Goal: Information Seeking & Learning: Find specific page/section

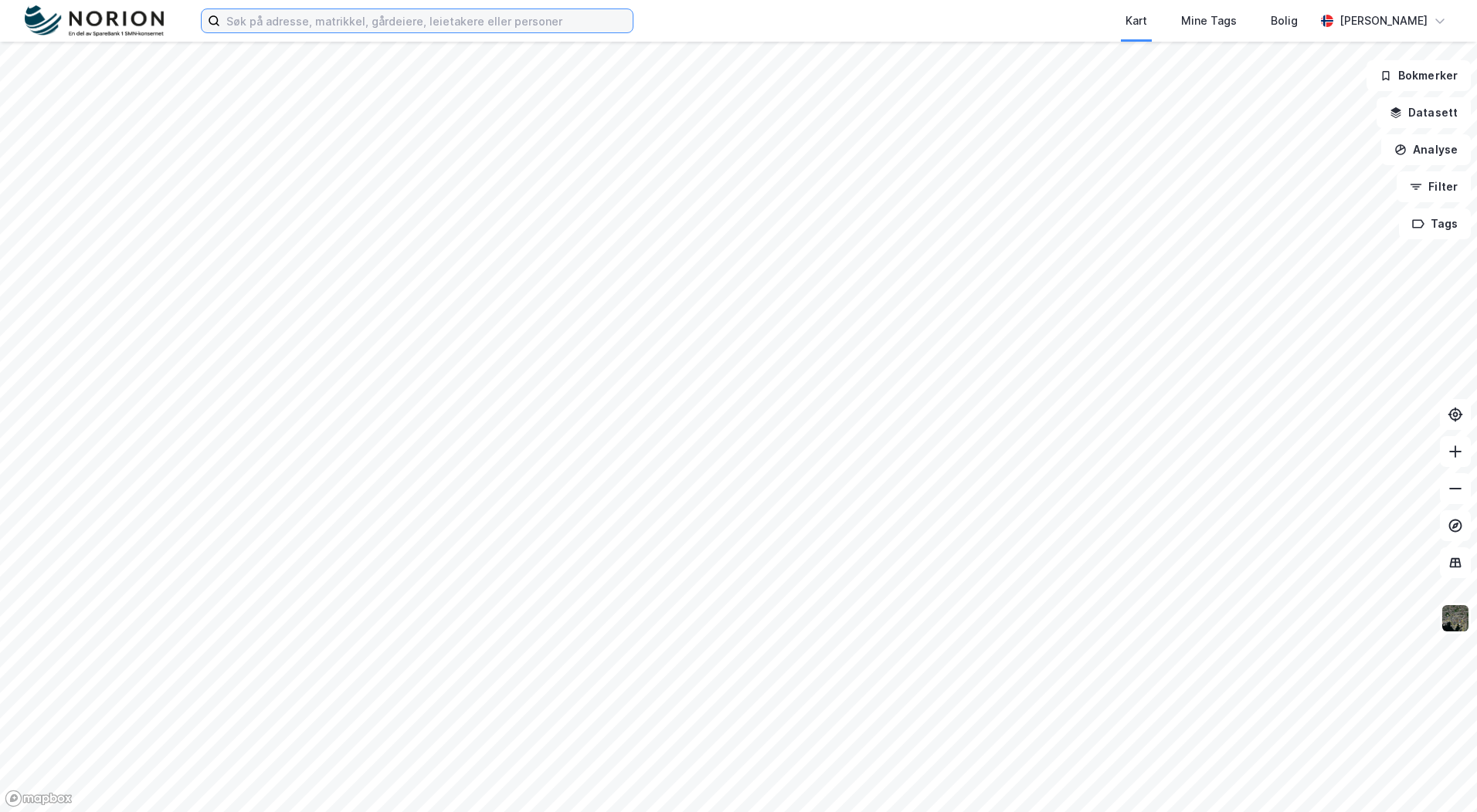
click at [583, 24] on input at bounding box center [426, 21] width 413 height 24
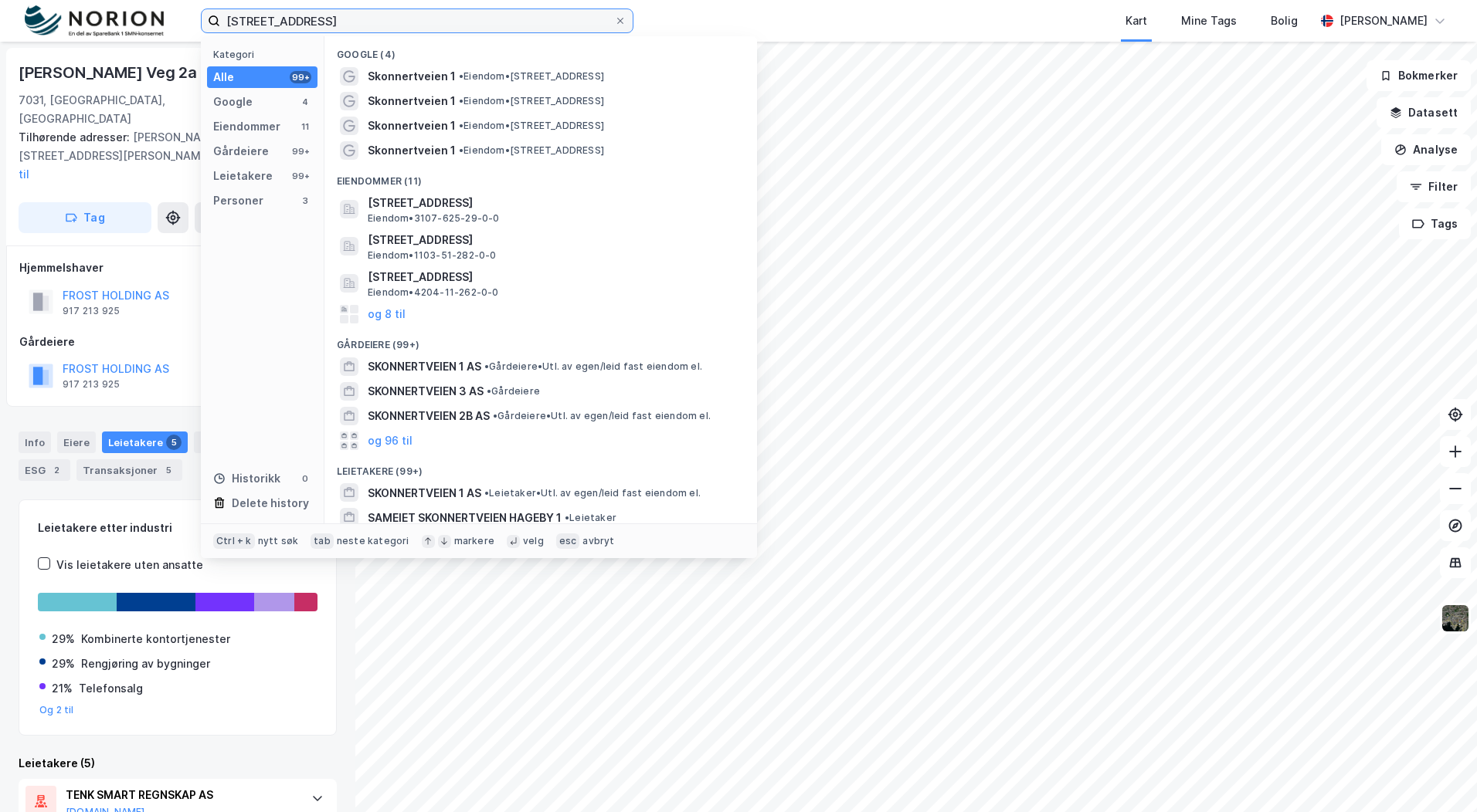
click at [509, 17] on input "[STREET_ADDRESS]" at bounding box center [417, 21] width 394 height 24
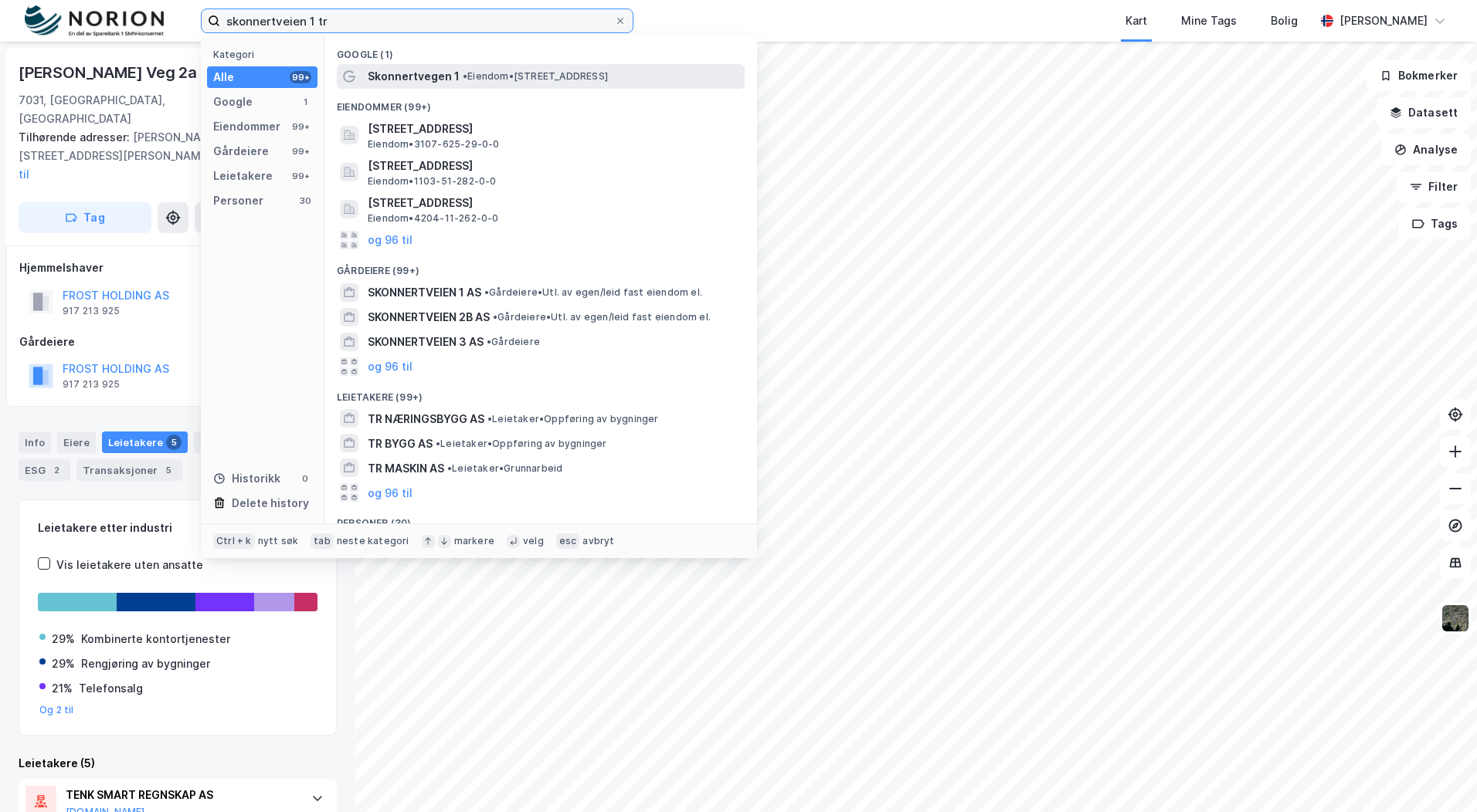
type input "skonnertveien 1 tr"
click at [495, 72] on span "• Eiendom • [STREET_ADDRESS]" at bounding box center [535, 77] width 145 height 12
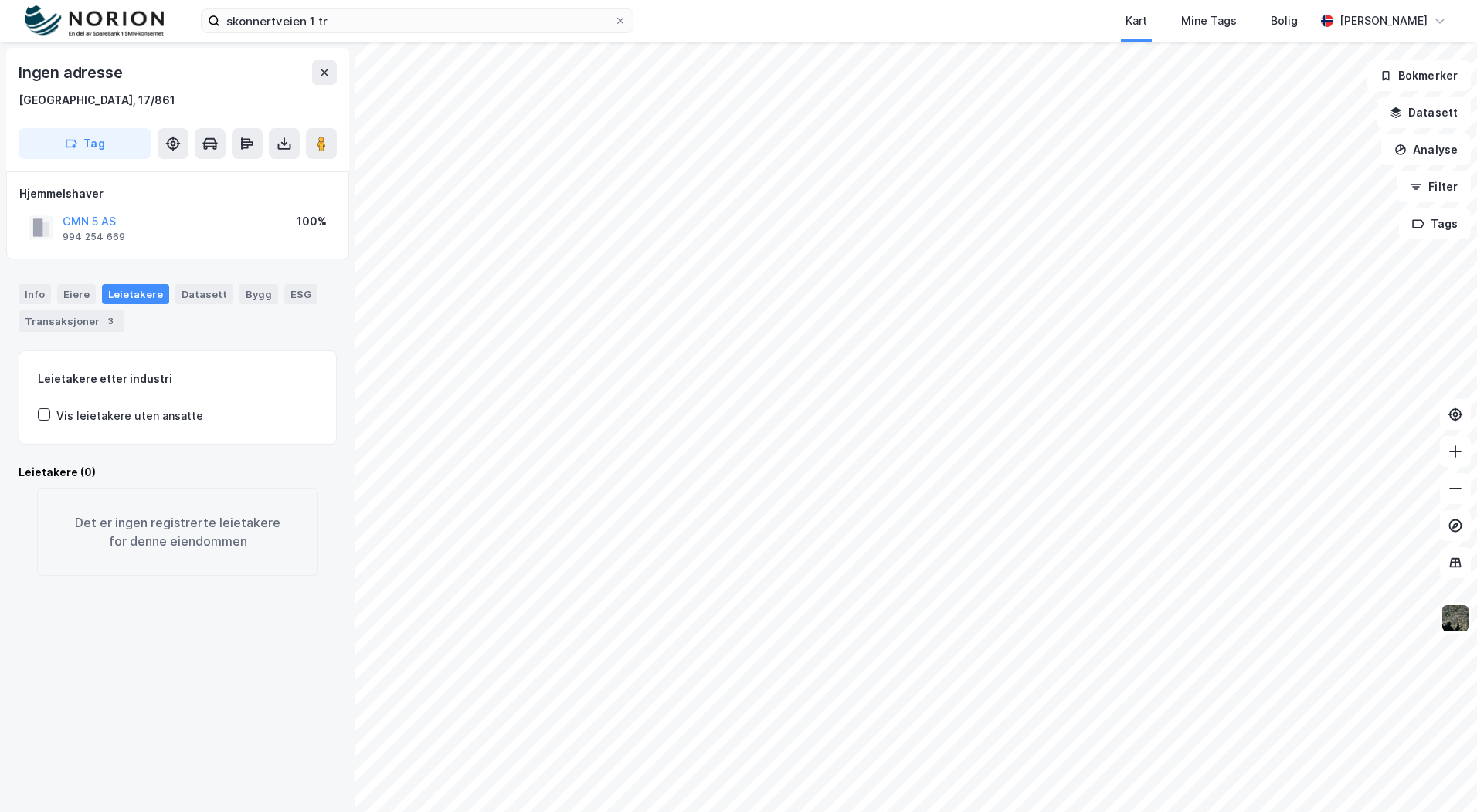
click at [119, 292] on div "Leietakere" at bounding box center [135, 294] width 67 height 20
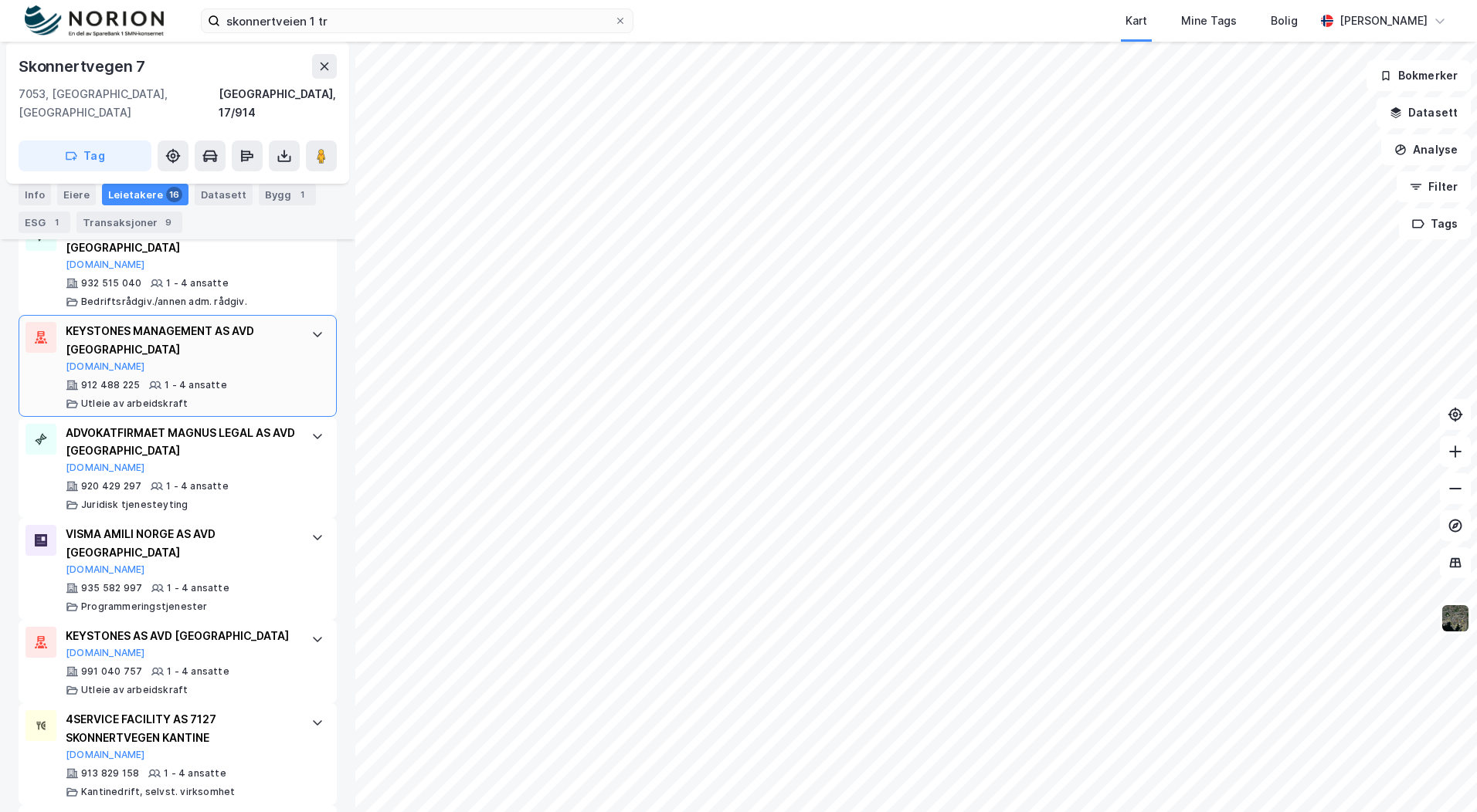
scroll to position [1400, 0]
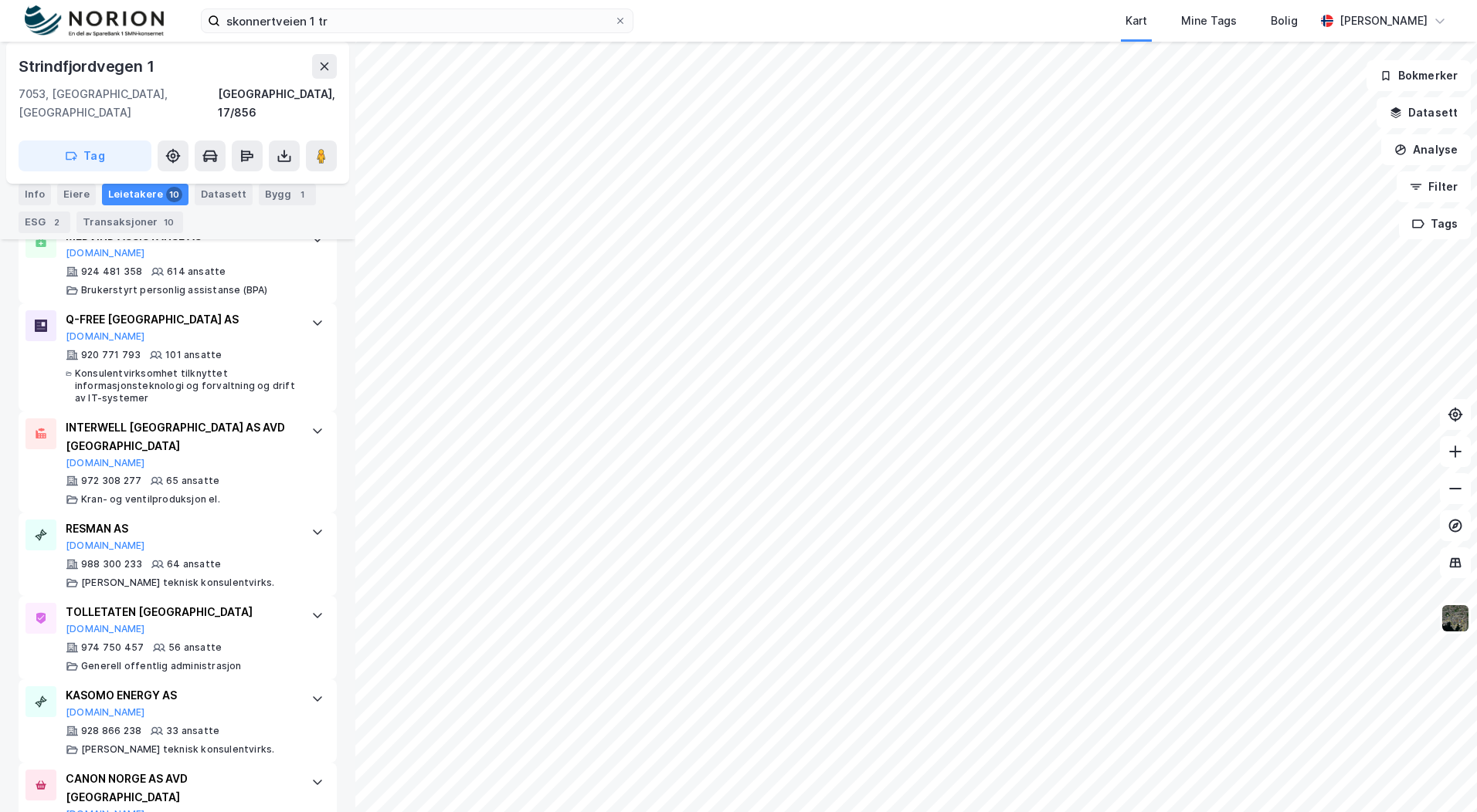
scroll to position [463, 0]
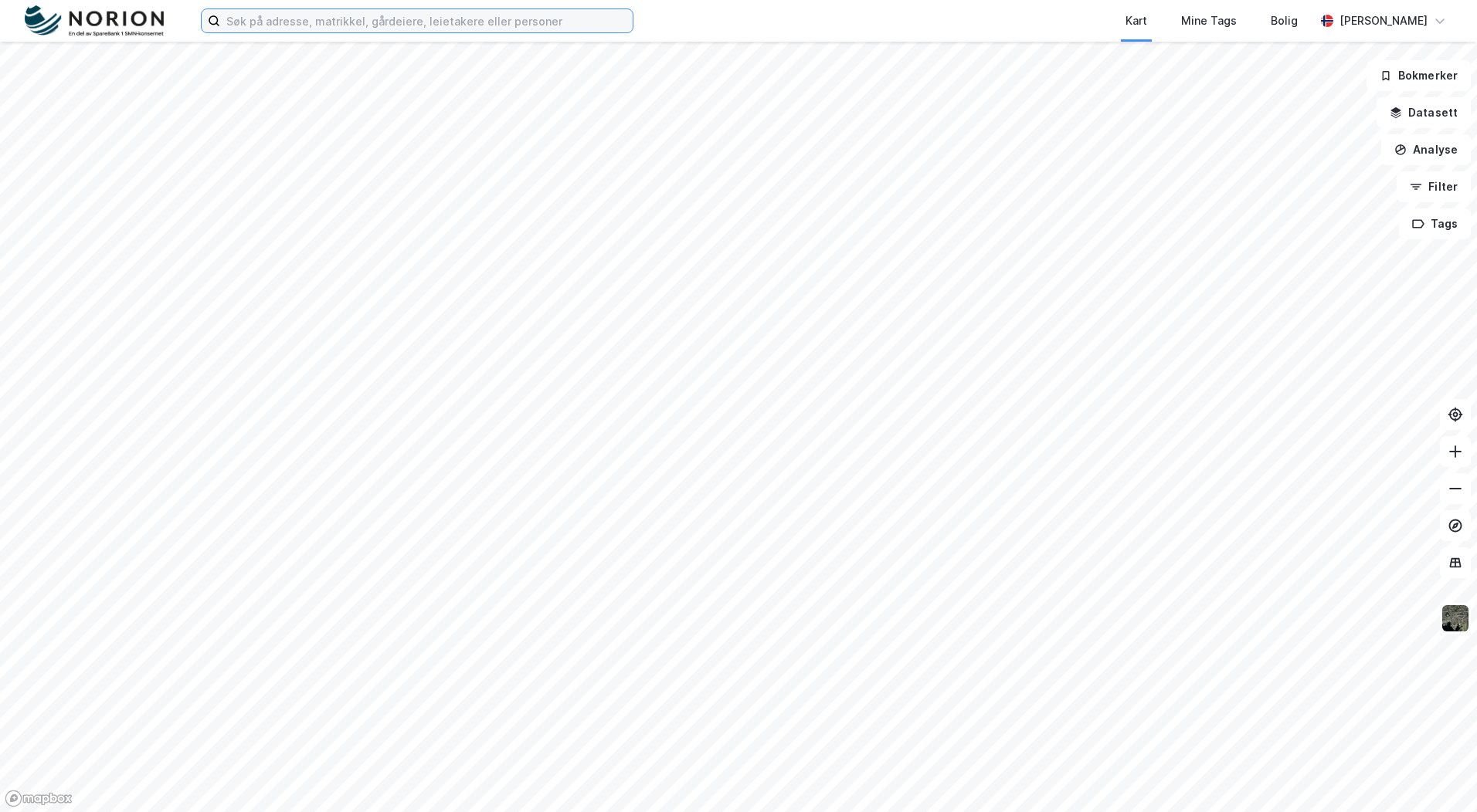
click at [480, 23] on input at bounding box center [426, 21] width 413 height 24
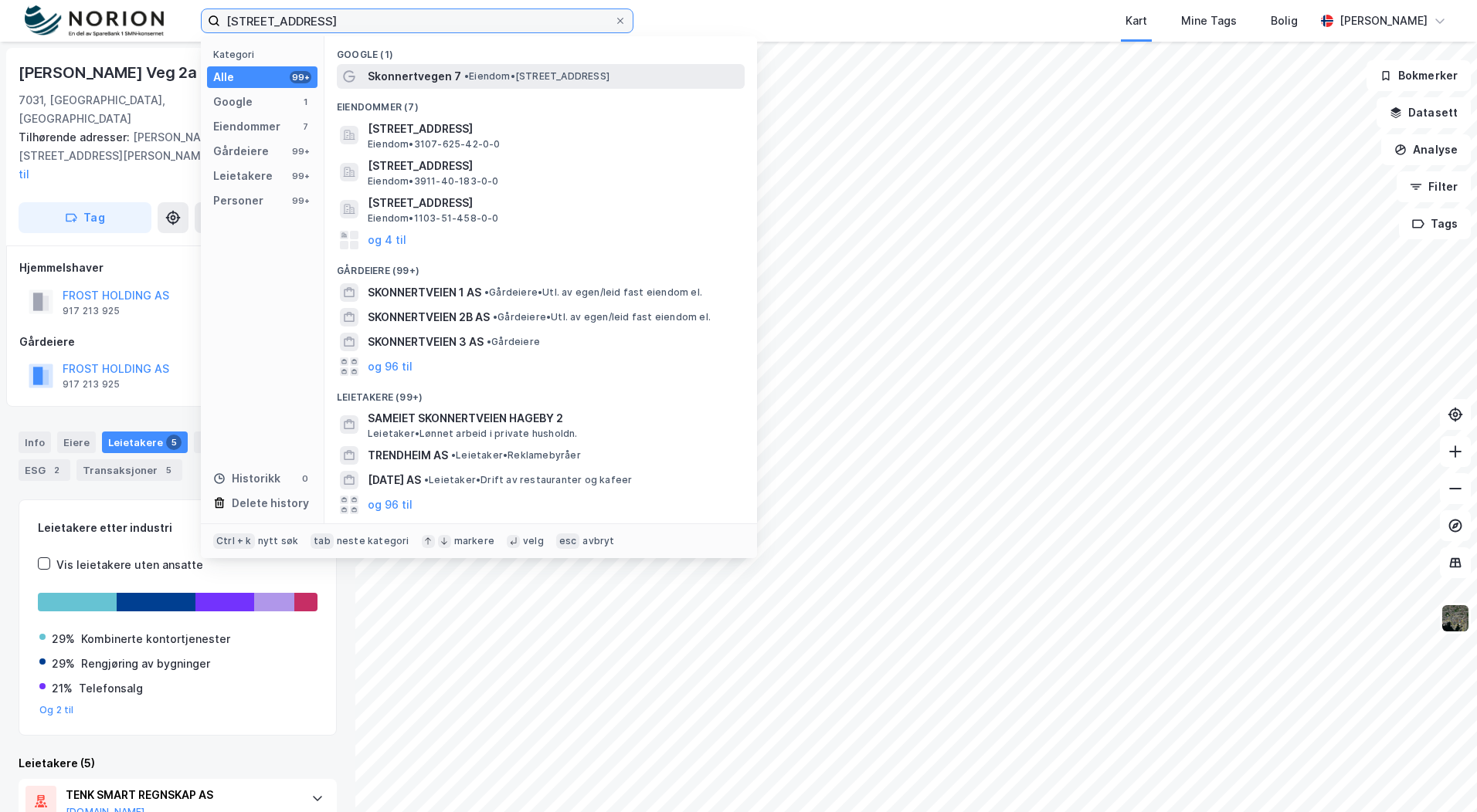
type input "[STREET_ADDRESS]"
click at [479, 78] on span "• Eiendom • [STREET_ADDRESS]" at bounding box center [537, 77] width 145 height 12
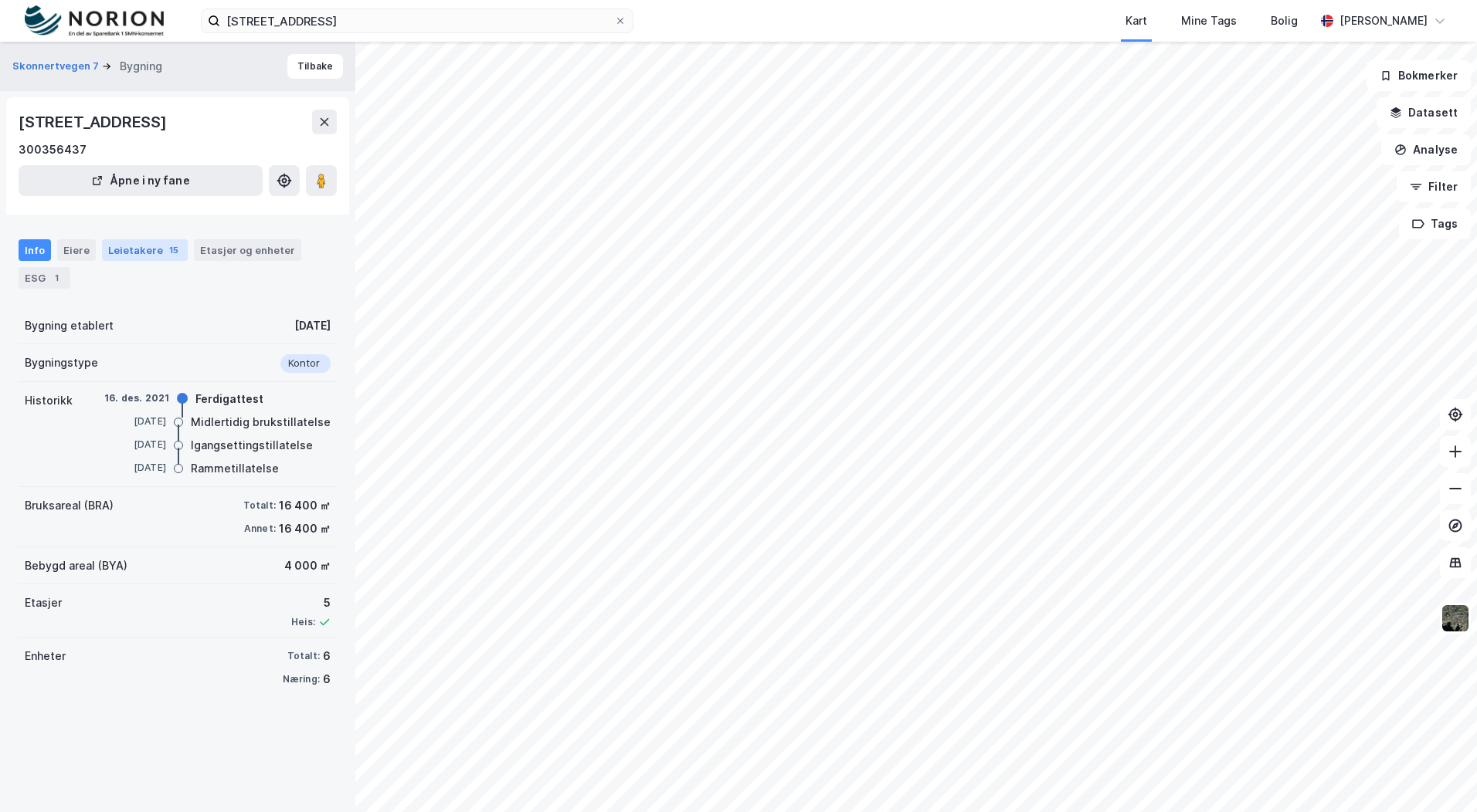
click at [166, 255] on div "15" at bounding box center [174, 250] width 16 height 16
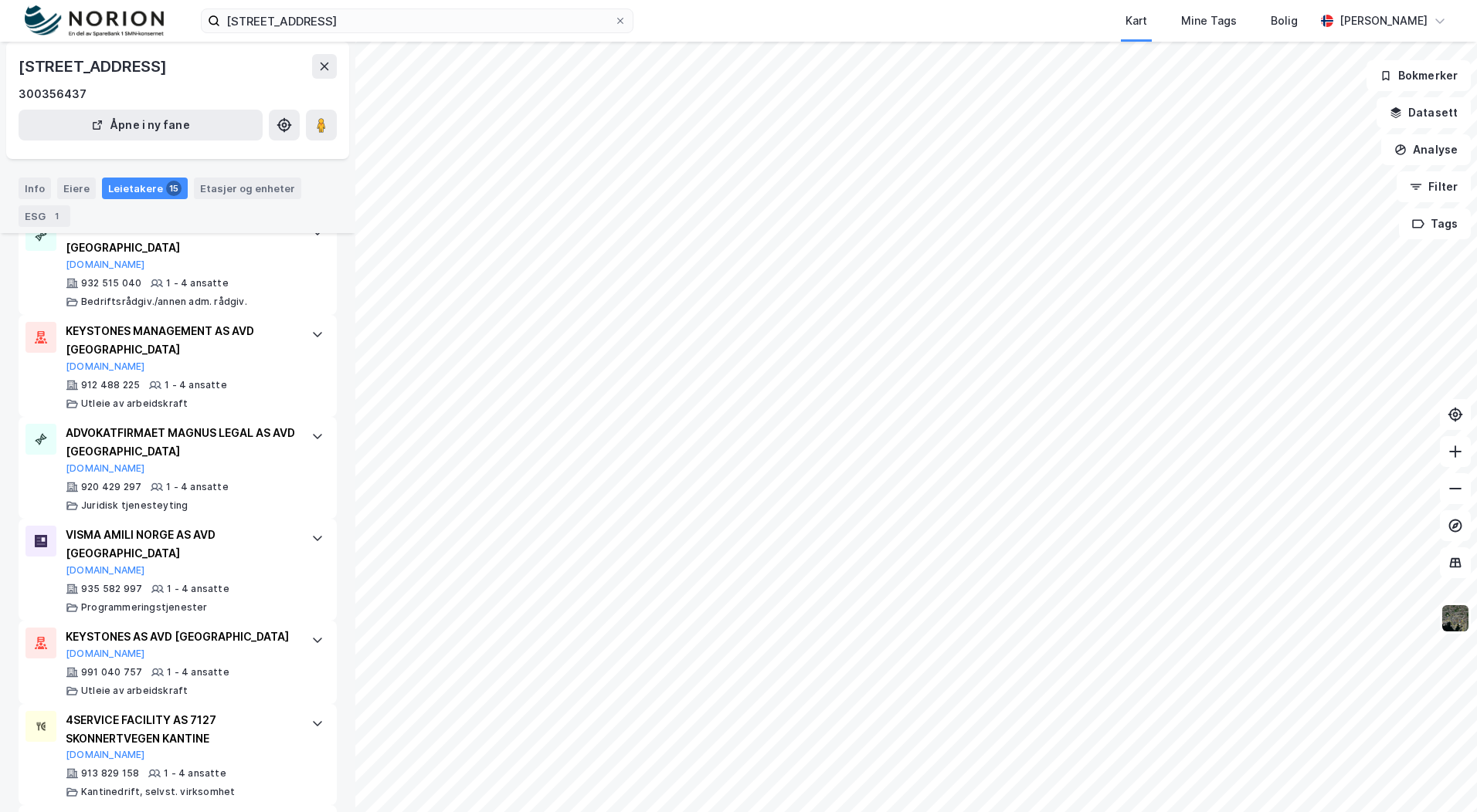
scroll to position [1245, 0]
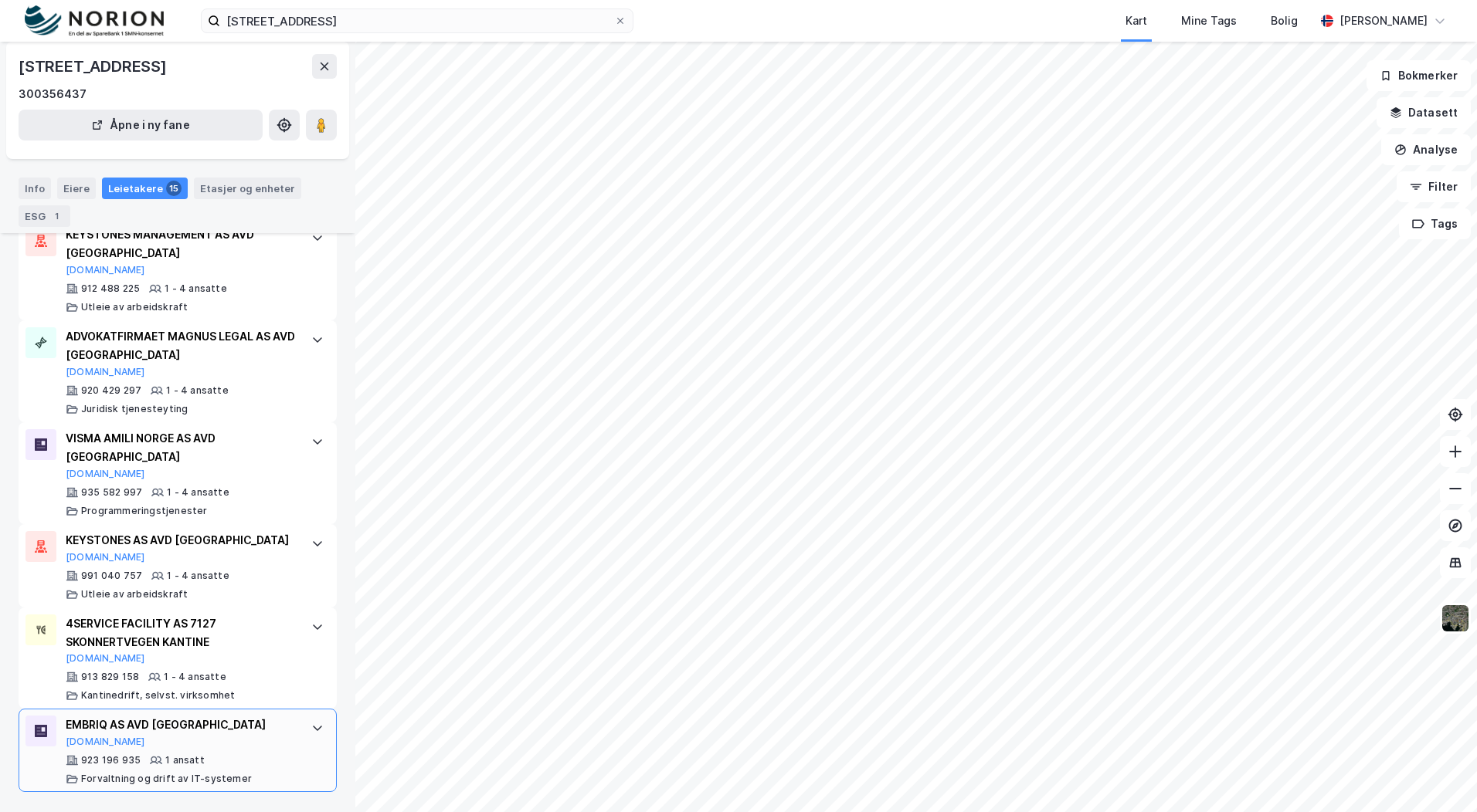
click at [165, 745] on div "EMBRIQ AS AVD TRONDHEIM [DOMAIN_NAME]" at bounding box center [181, 732] width 230 height 32
click at [165, 744] on div "EMBRIQ AS AVD TRONDHEIM [DOMAIN_NAME]" at bounding box center [181, 732] width 230 height 32
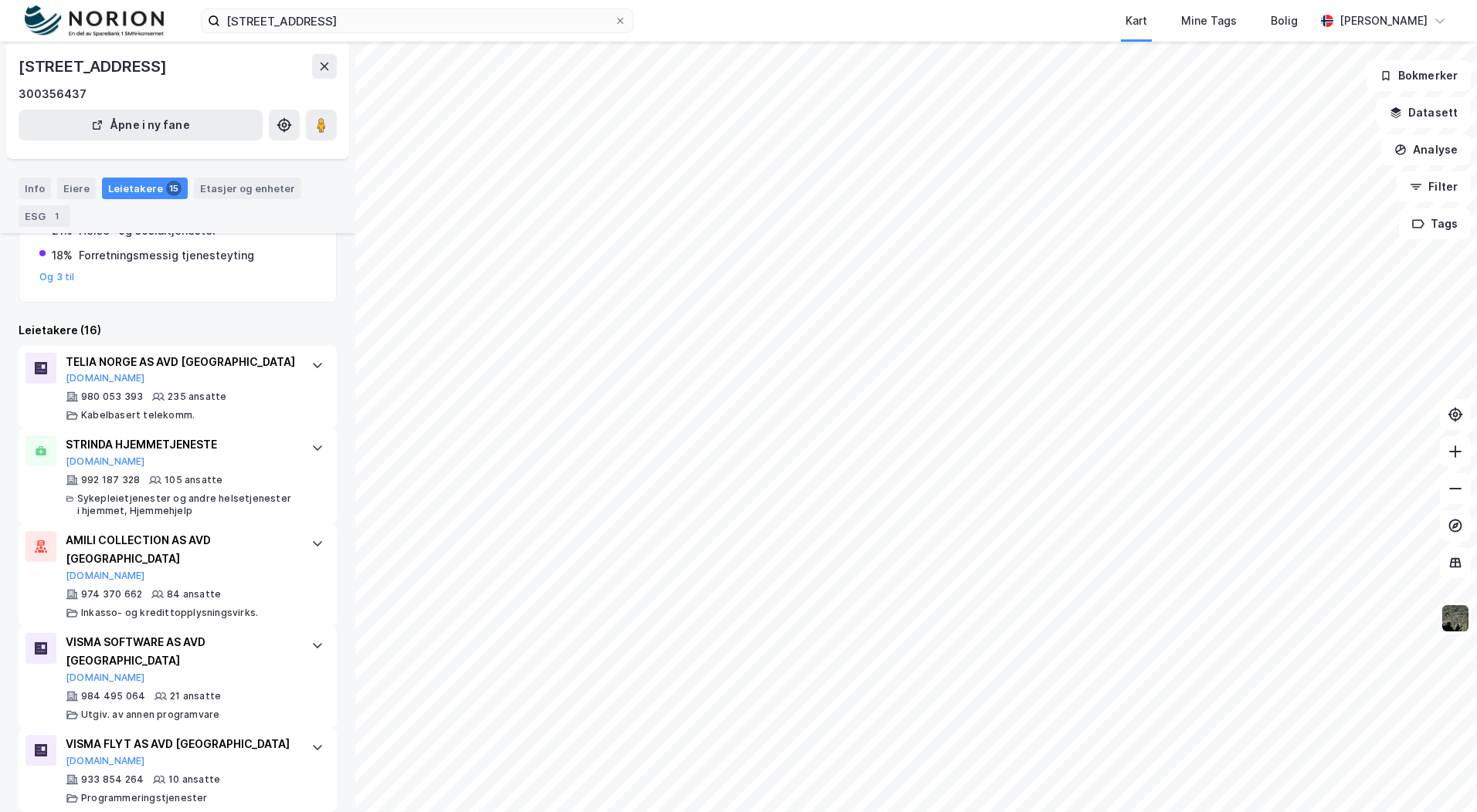
scroll to position [395, 0]
